Goal: Book appointment/travel/reservation

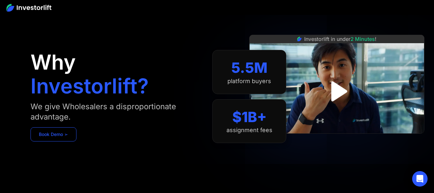
click at [46, 132] on link "Book Demo ➢" at bounding box center [54, 134] width 46 height 14
